Goal: Information Seeking & Learning: Learn about a topic

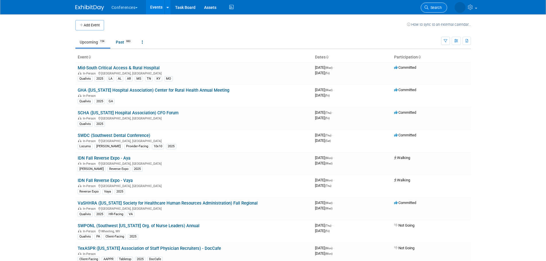
click at [433, 7] on span "Search" at bounding box center [434, 7] width 13 height 4
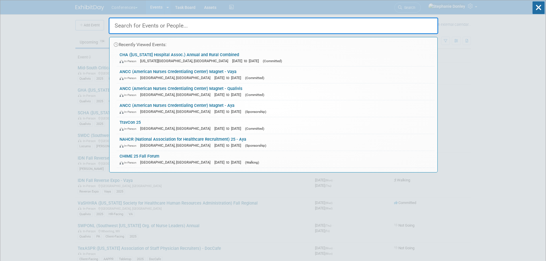
click at [170, 30] on input "text" at bounding box center [273, 25] width 329 height 17
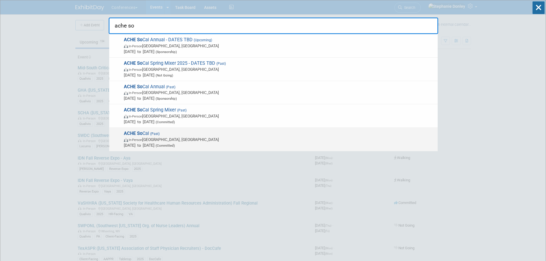
type input "ache so"
click at [140, 136] on strong "ACHE So" at bounding box center [133, 133] width 19 height 5
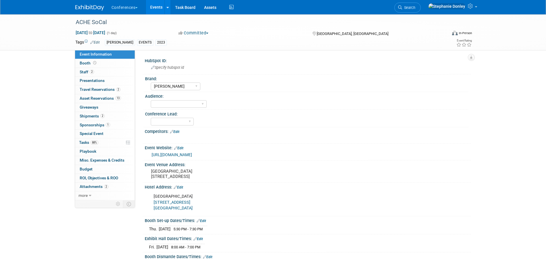
select select "[PERSON_NAME]"
click at [91, 125] on span "Sponsorships 1" at bounding box center [95, 125] width 30 height 5
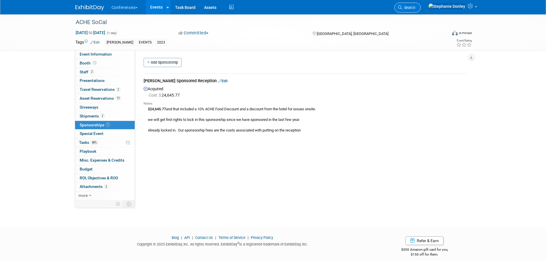
click at [415, 9] on span "Search" at bounding box center [408, 7] width 13 height 4
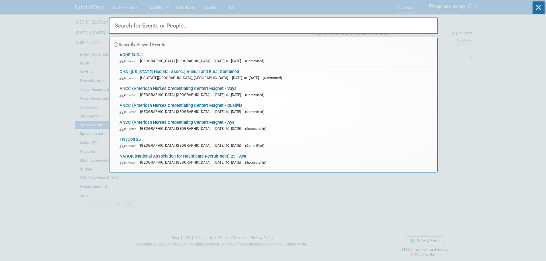
click at [227, 28] on input "text" at bounding box center [273, 25] width 329 height 17
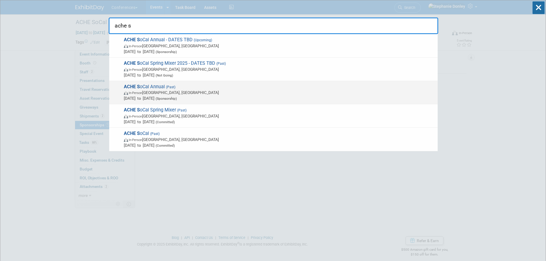
type input "ache s"
click at [154, 94] on span "In-Person [GEOGRAPHIC_DATA], [GEOGRAPHIC_DATA]" at bounding box center [279, 93] width 311 height 6
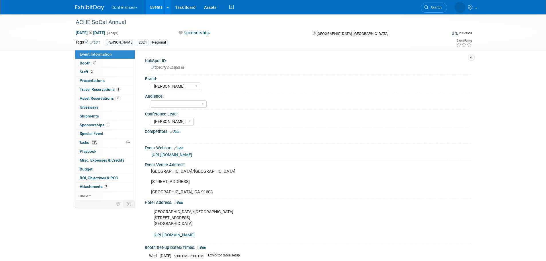
select select "[PERSON_NAME]"
click at [93, 125] on span "Sponsorships 1" at bounding box center [95, 125] width 30 height 5
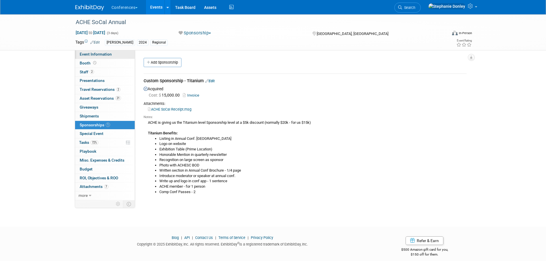
click at [91, 53] on span "Event Information" at bounding box center [96, 54] width 32 height 5
select select "[PERSON_NAME]"
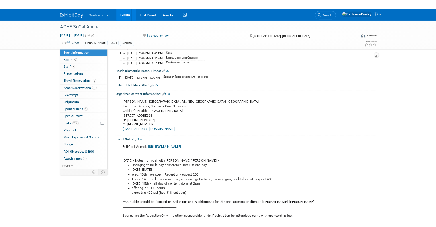
scroll to position [232, 0]
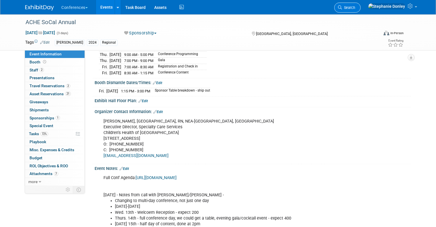
click at [355, 5] on span "Search" at bounding box center [348, 7] width 13 height 4
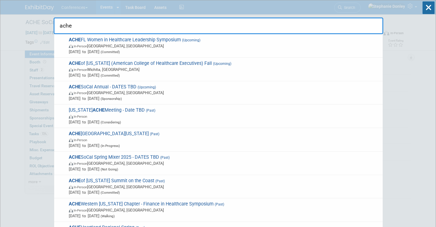
type input "ache"
click at [328, 6] on div "ache ACHE FL Women in Healthcare Leadership Symposium (Upcoming) In-Person Orla…" at bounding box center [218, 17] width 329 height 34
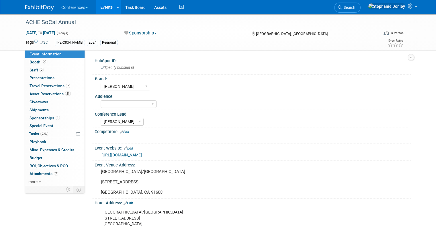
click at [103, 5] on link "Events" at bounding box center [106, 7] width 21 height 14
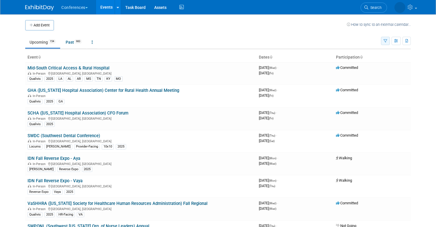
click at [387, 42] on icon "button" at bounding box center [385, 41] width 4 height 4
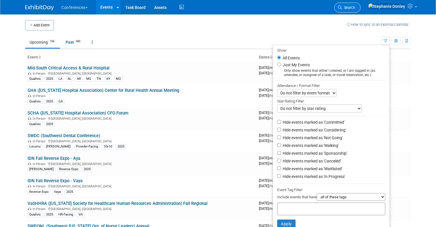
click at [355, 8] on span "Search" at bounding box center [348, 7] width 13 height 4
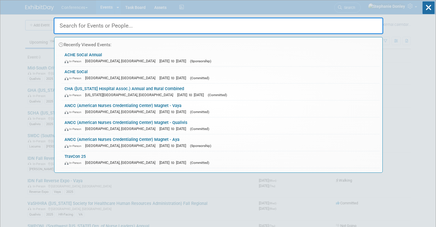
click at [298, 26] on input "text" at bounding box center [218, 25] width 329 height 17
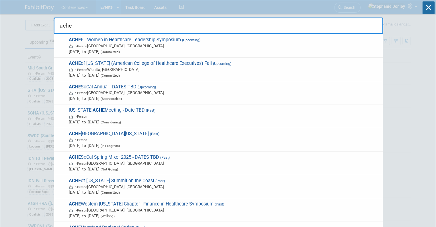
click at [119, 27] on input "ache" at bounding box center [218, 25] width 329 height 17
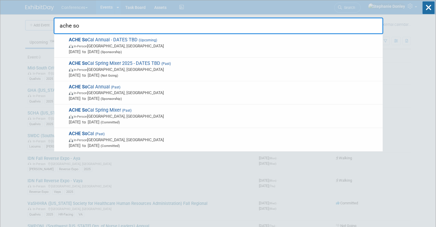
type input "ache so"
click at [307, 11] on div "ache so ACHE So Cal Annual - DATES TBD (Upcoming) In-Person Universal City, CA …" at bounding box center [218, 17] width 329 height 34
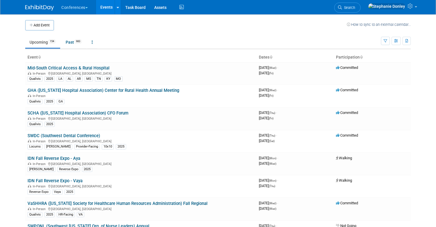
click at [263, 30] on td at bounding box center [200, 25] width 293 height 10
